Goal: Browse casually: Explore the website without a specific task or goal

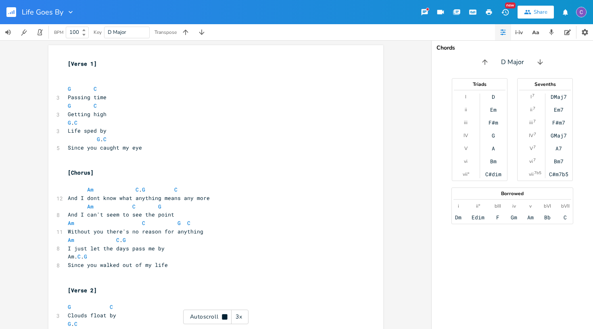
scroll to position [489, 0]
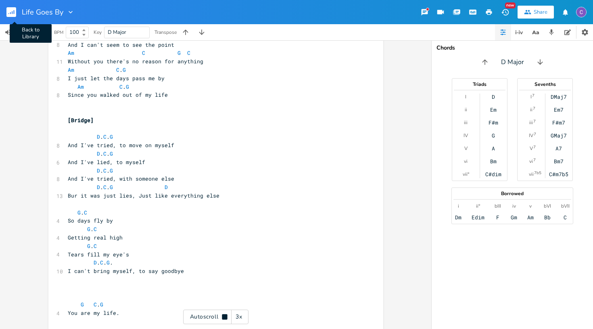
click at [11, 12] on rect "button" at bounding box center [11, 12] width 10 height 10
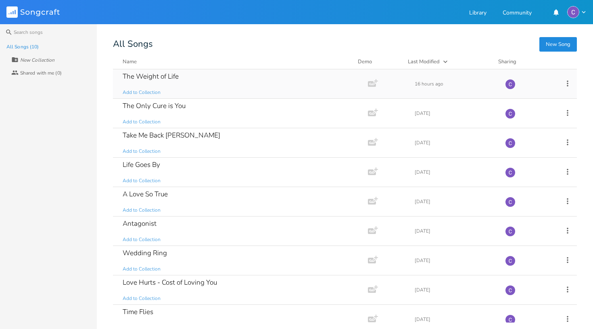
click at [176, 83] on div "The Weight of Life Add to Collection" at bounding box center [239, 83] width 232 height 29
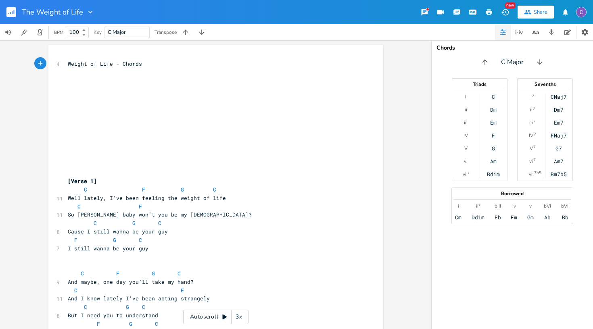
click at [224, 318] on icon at bounding box center [225, 317] width 4 height 5
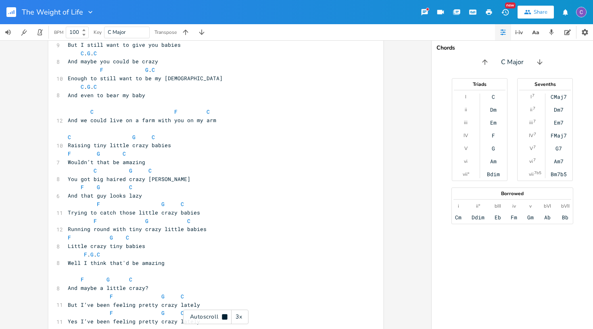
scroll to position [892, 0]
click at [16, 12] on rect "button" at bounding box center [11, 12] width 10 height 10
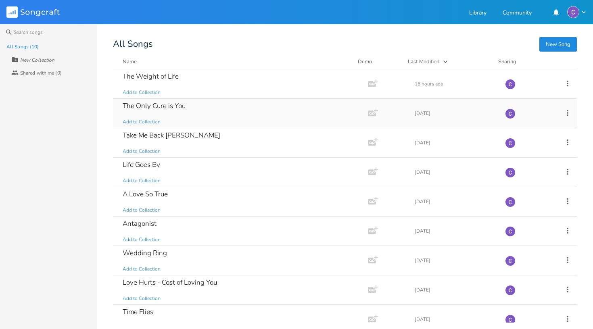
click at [158, 107] on div "The Only Cure is You" at bounding box center [154, 105] width 63 height 7
